Goal: Information Seeking & Learning: Learn about a topic

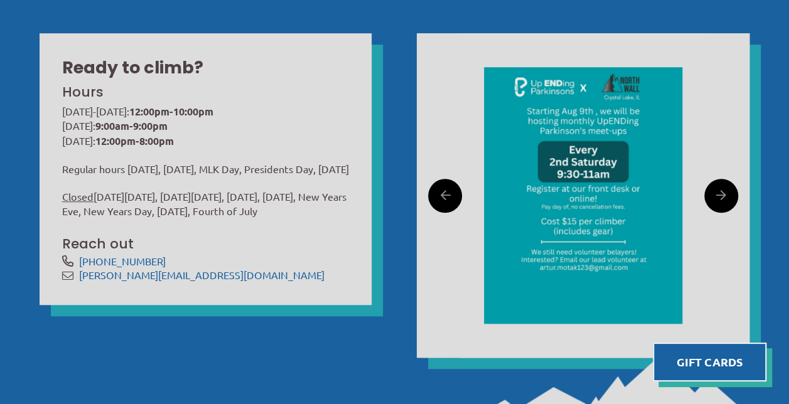
scroll to position [361, 0]
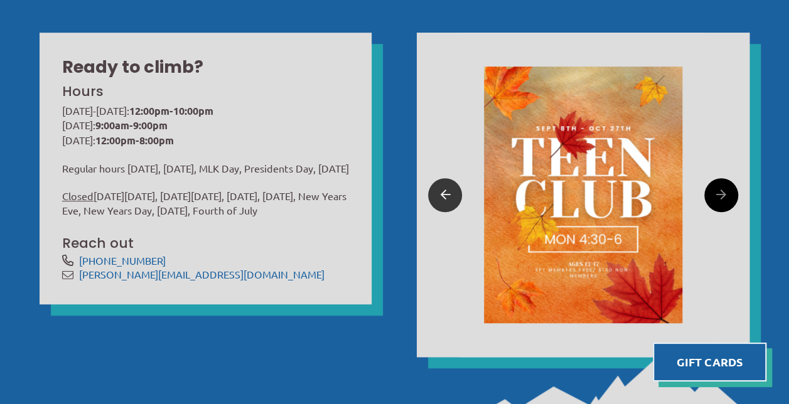
click at [441, 189] on icon at bounding box center [445, 194] width 10 height 19
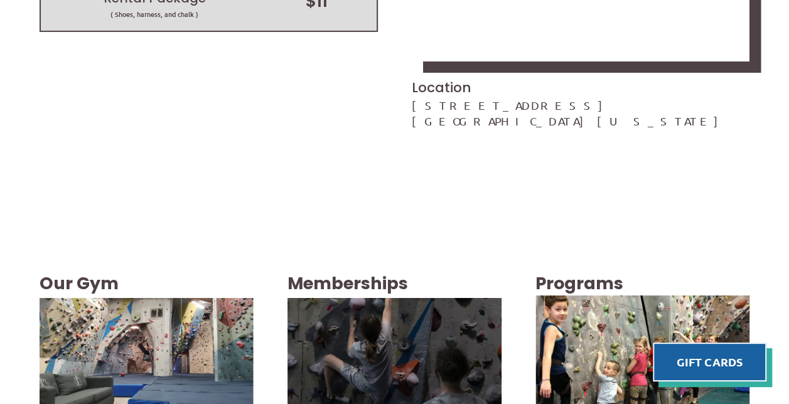
scroll to position [1995, 0]
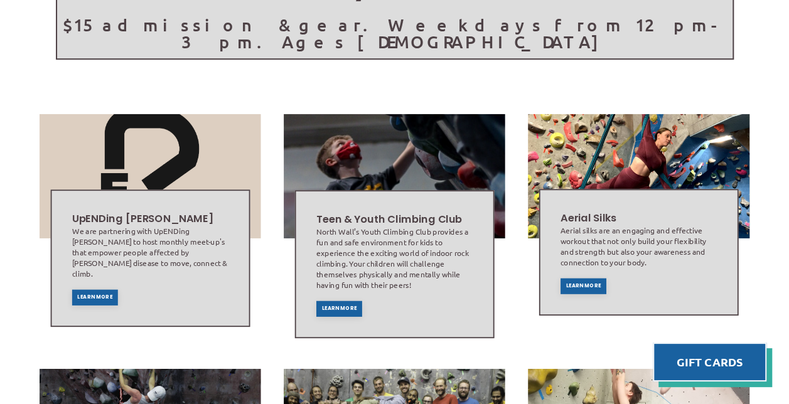
scroll to position [301, 0]
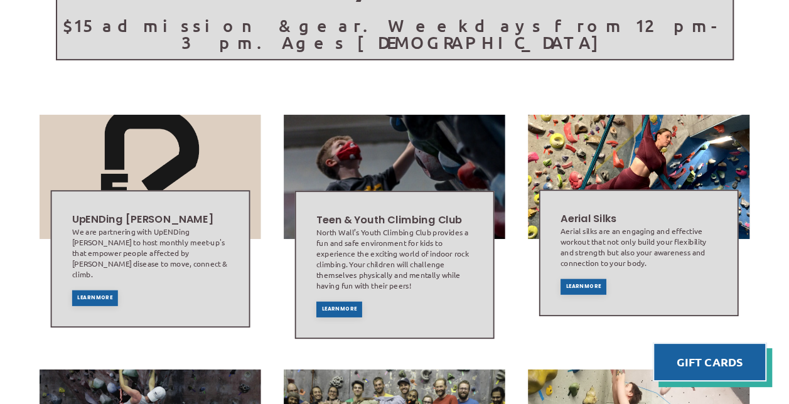
click at [330, 300] on div "Teen & Youth Climbing Club North Wall’s Youth Climbing Club provides a fun and …" at bounding box center [394, 264] width 167 height 115
click at [336, 306] on span "Learn More" at bounding box center [338, 308] width 35 height 5
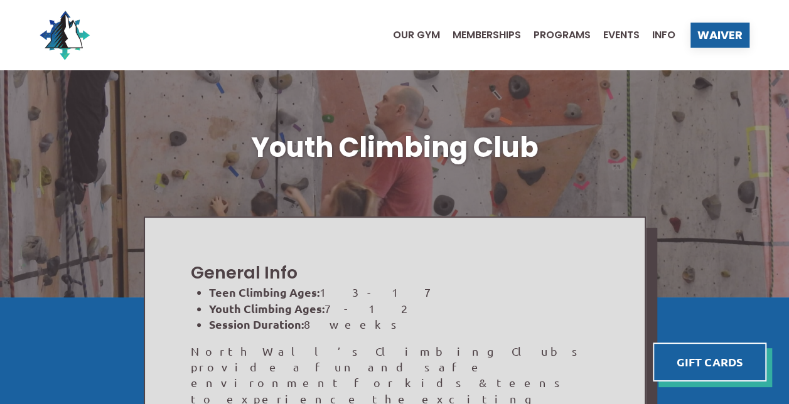
click at [556, 29] on ul "Our Gym Memberships Programs Events Info" at bounding box center [527, 35] width 295 height 50
click at [557, 35] on span "Programs" at bounding box center [561, 35] width 57 height 10
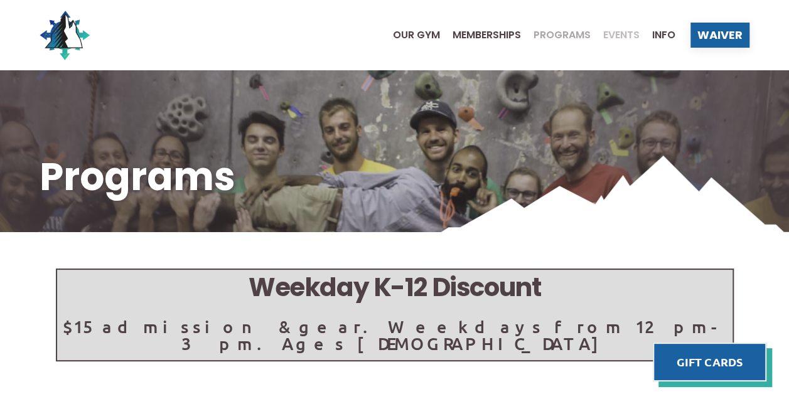
click at [623, 33] on span "Events" at bounding box center [621, 35] width 36 height 10
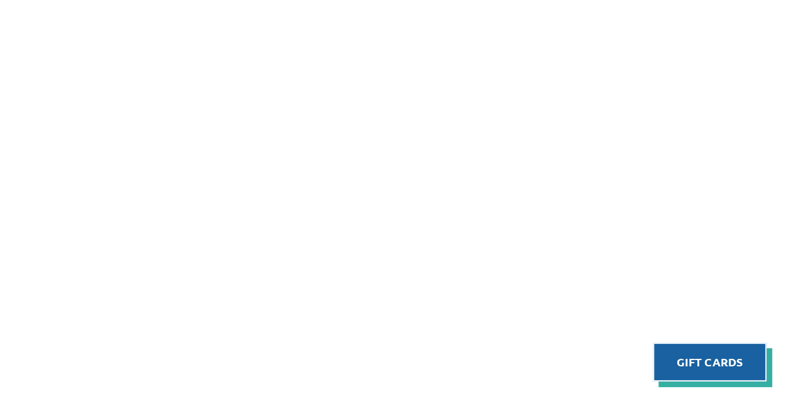
scroll to position [704, 0]
click at [762, 270] on div "Upcoming Events Using a mobile device? Try viewing our program catalog to see a…" at bounding box center [394, 106] width 789 height 1007
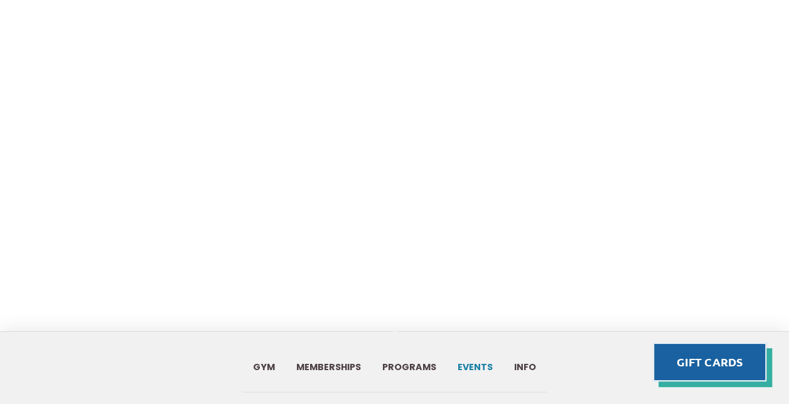
scroll to position [987, 0]
